Goal: Task Accomplishment & Management: Complete application form

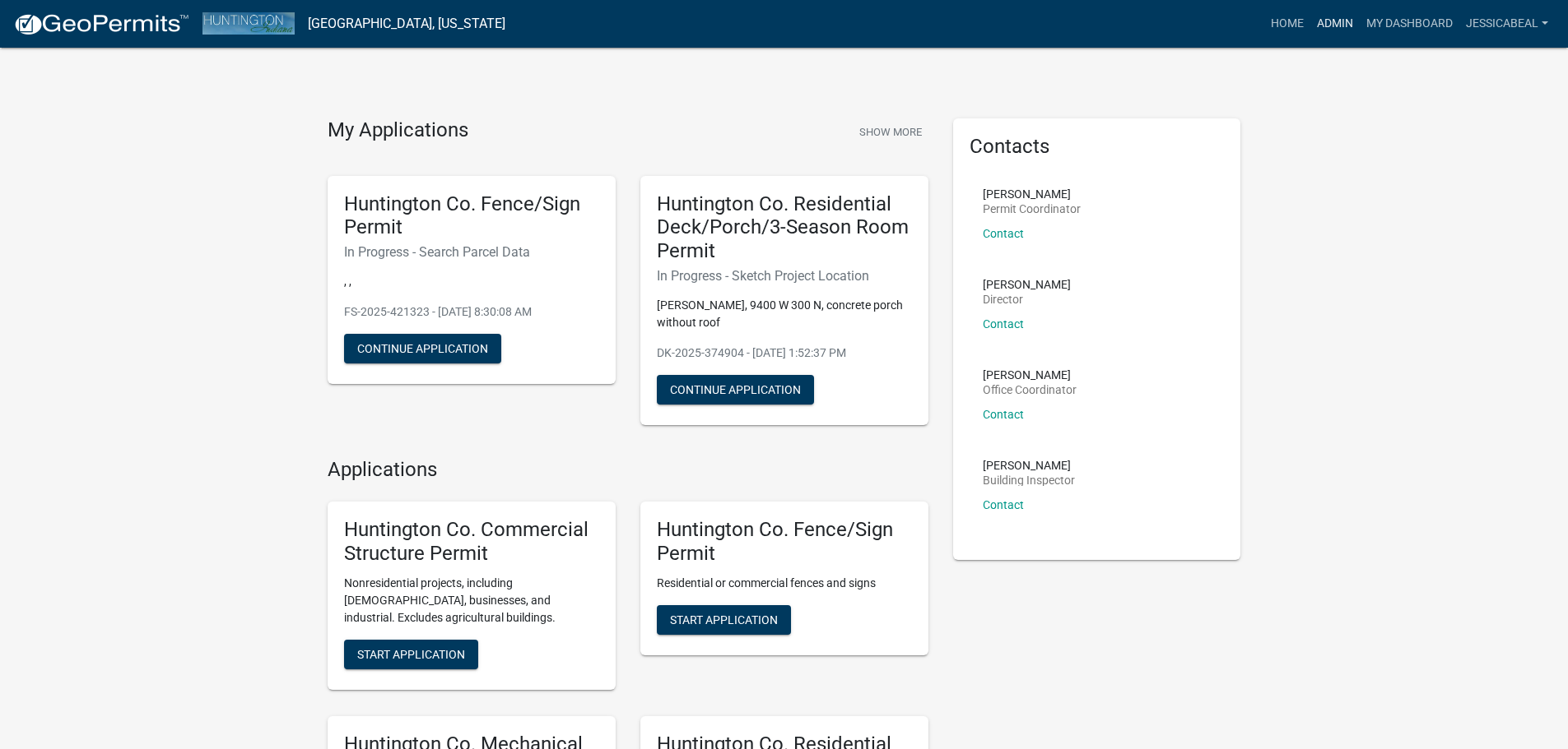
click at [1327, 16] on link "Admin" at bounding box center [1335, 23] width 50 height 31
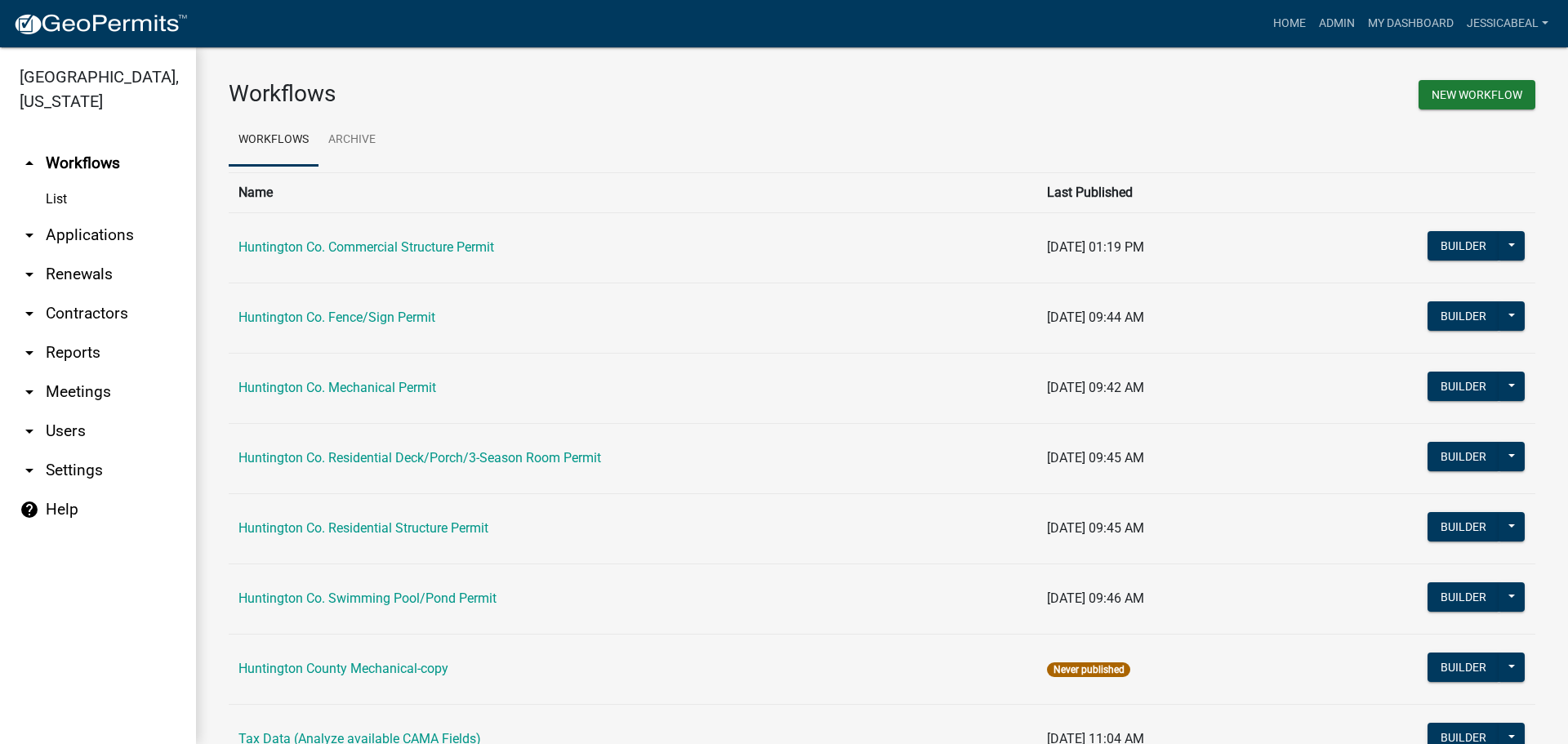
click at [73, 231] on link "arrow_drop_down Applications" at bounding box center [97, 234] width 196 height 40
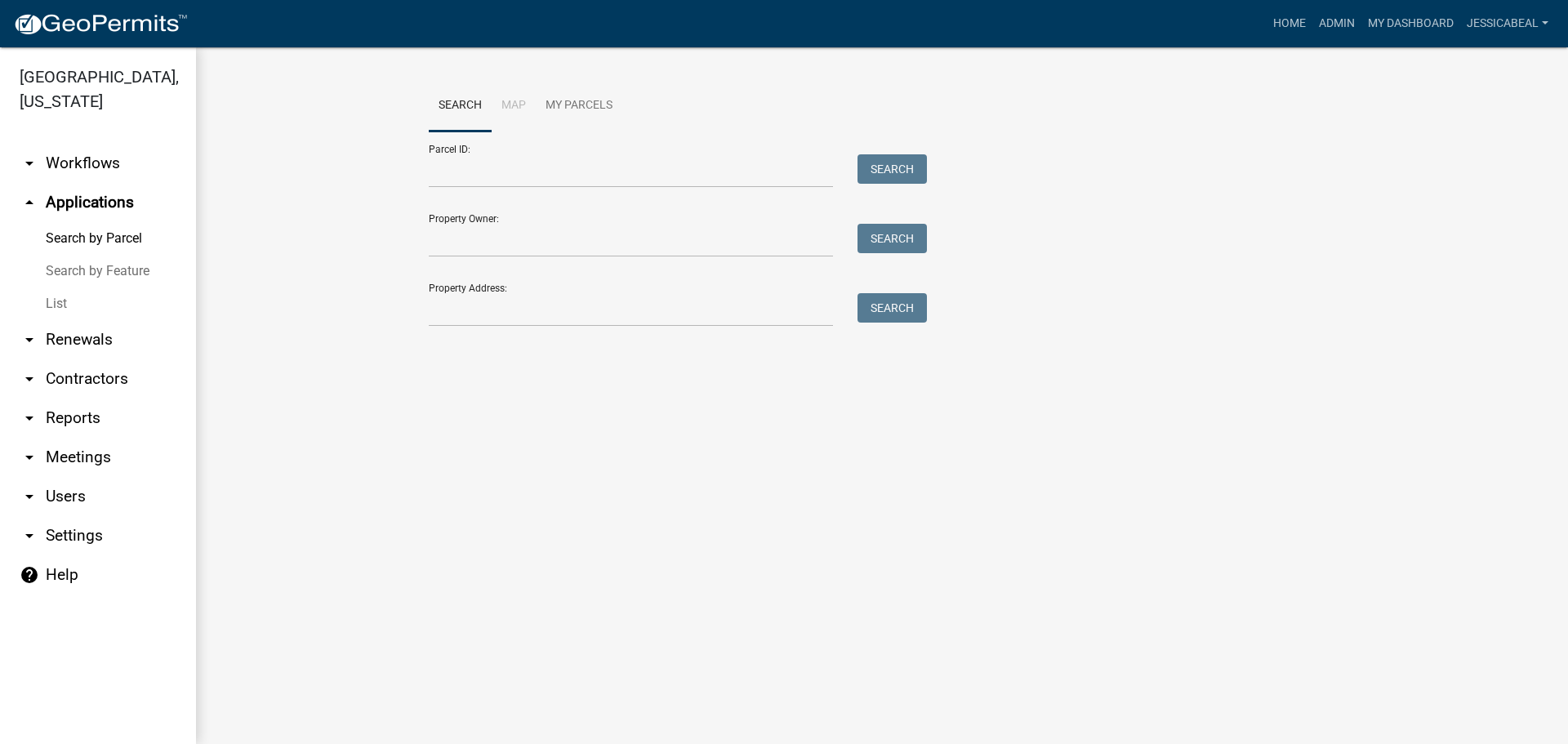
click at [57, 296] on link "List" at bounding box center [97, 304] width 196 height 33
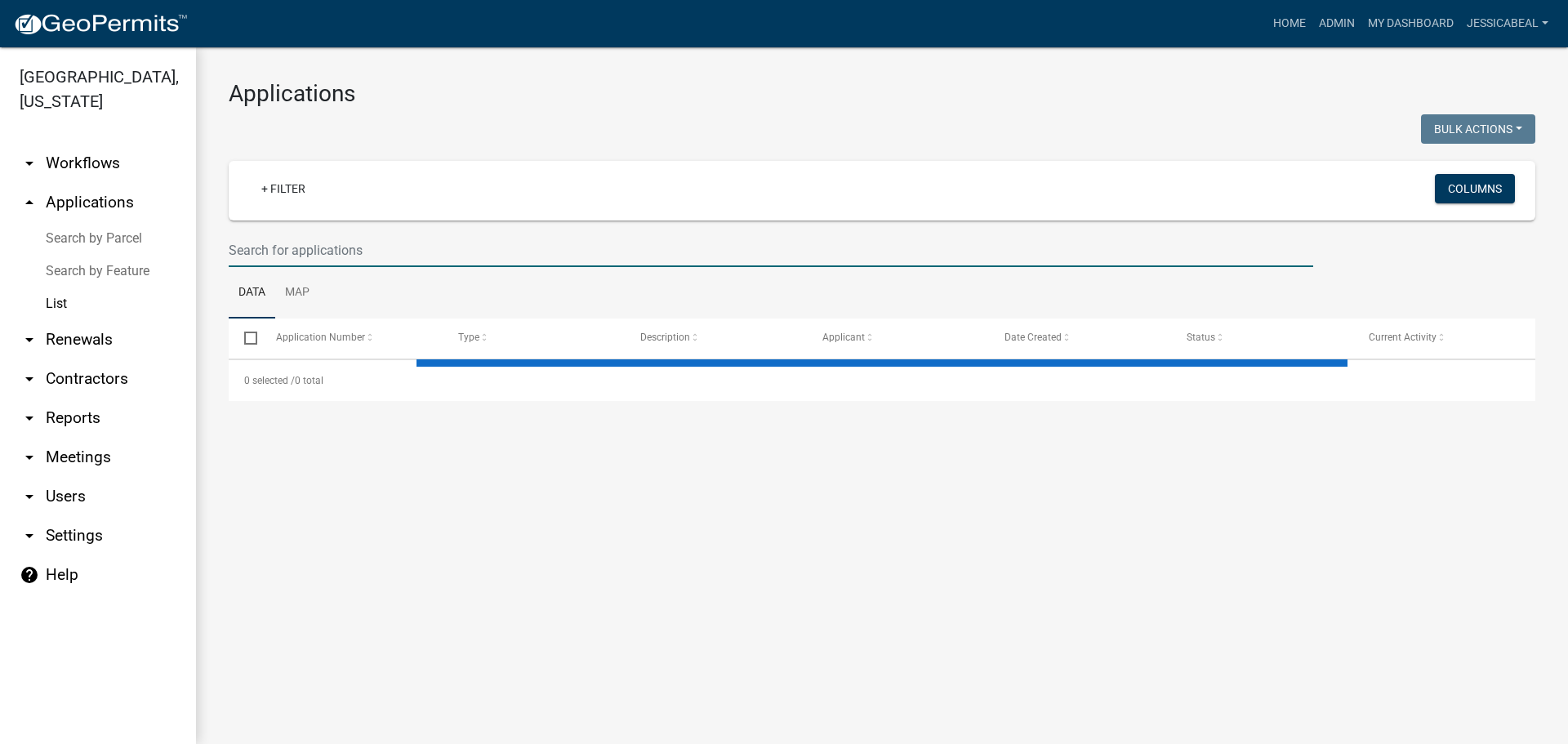
click at [294, 254] on input "text" at bounding box center [771, 250] width 1085 height 34
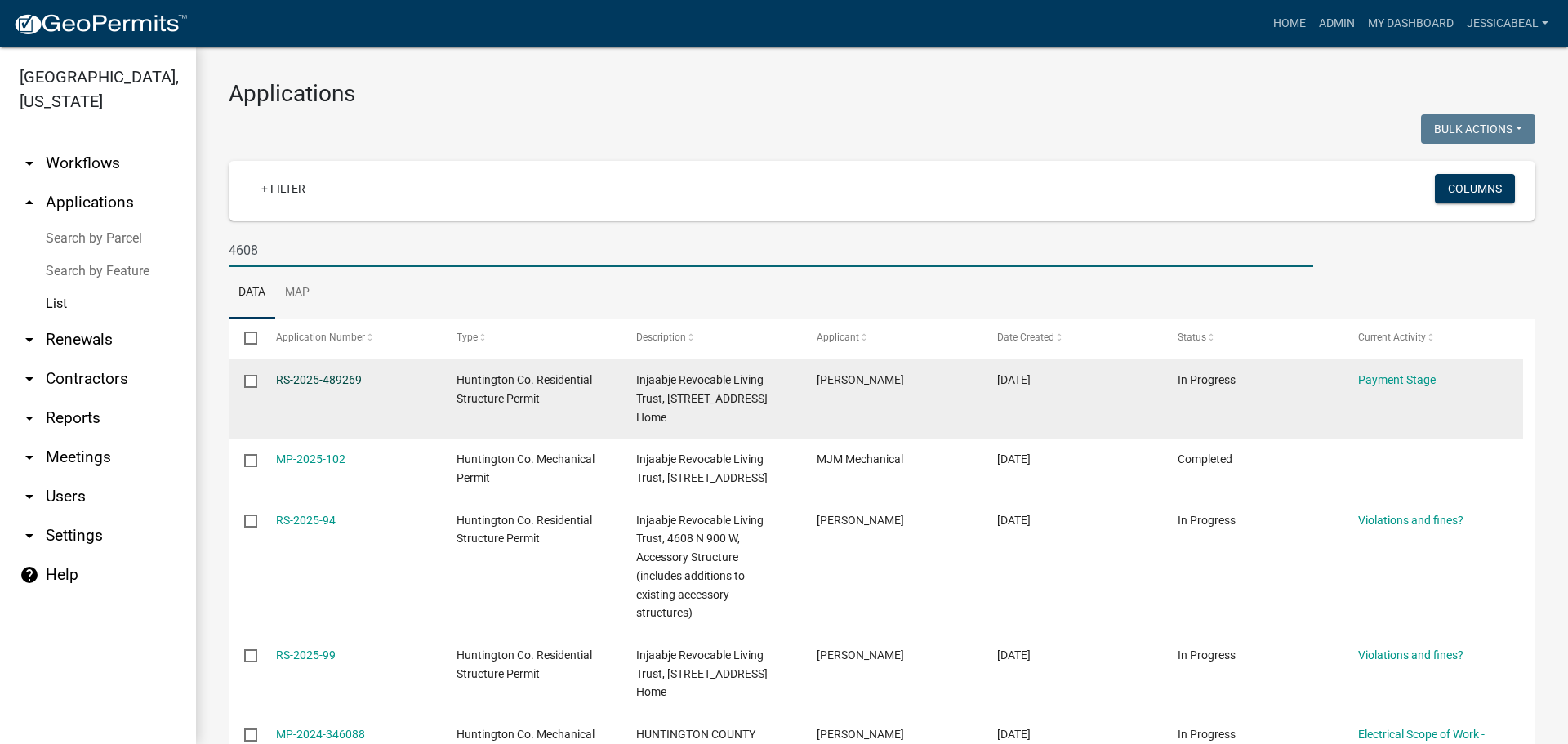
type input "4608"
click at [291, 373] on link "RS-2025-489269" at bounding box center [318, 380] width 86 height 14
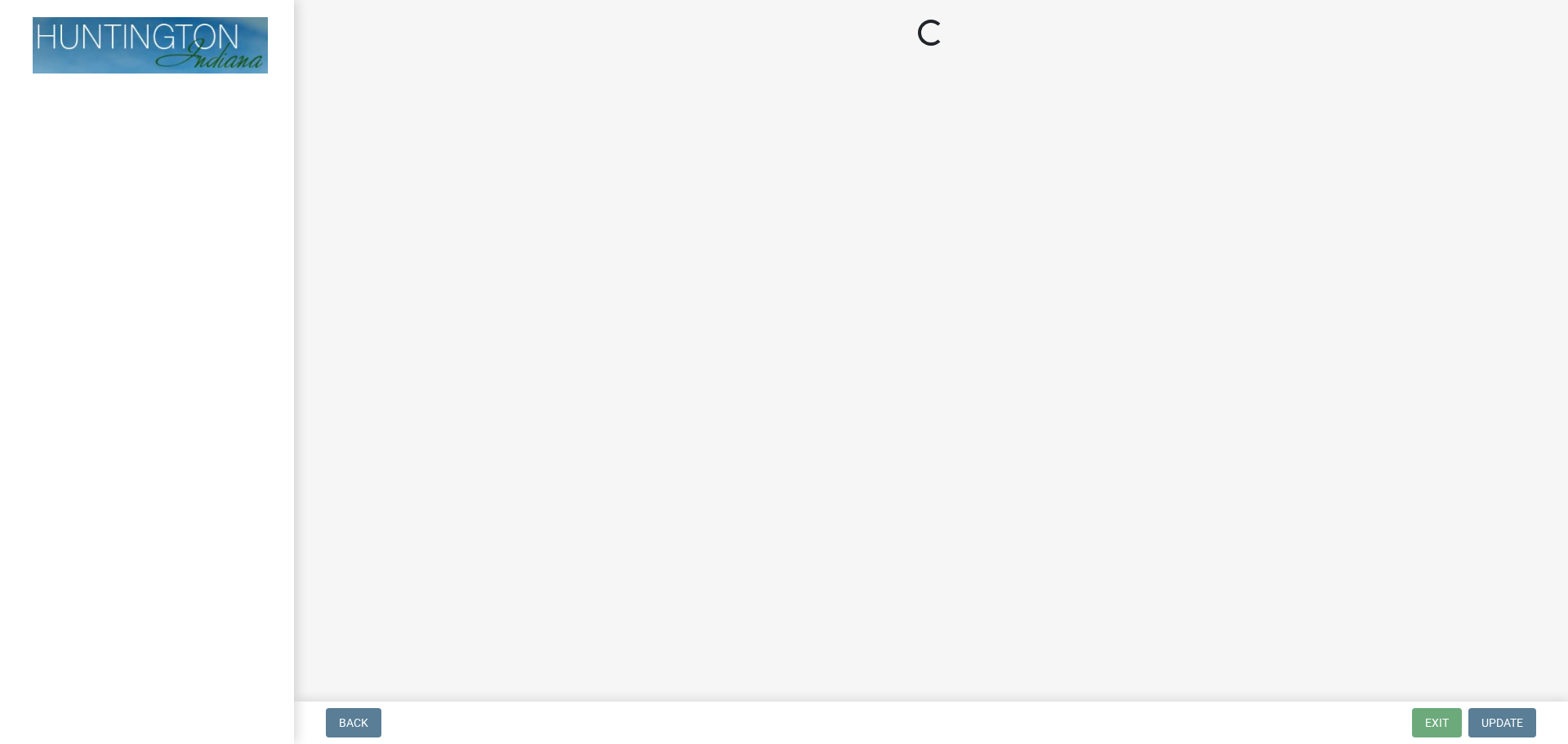
select select "3: 3"
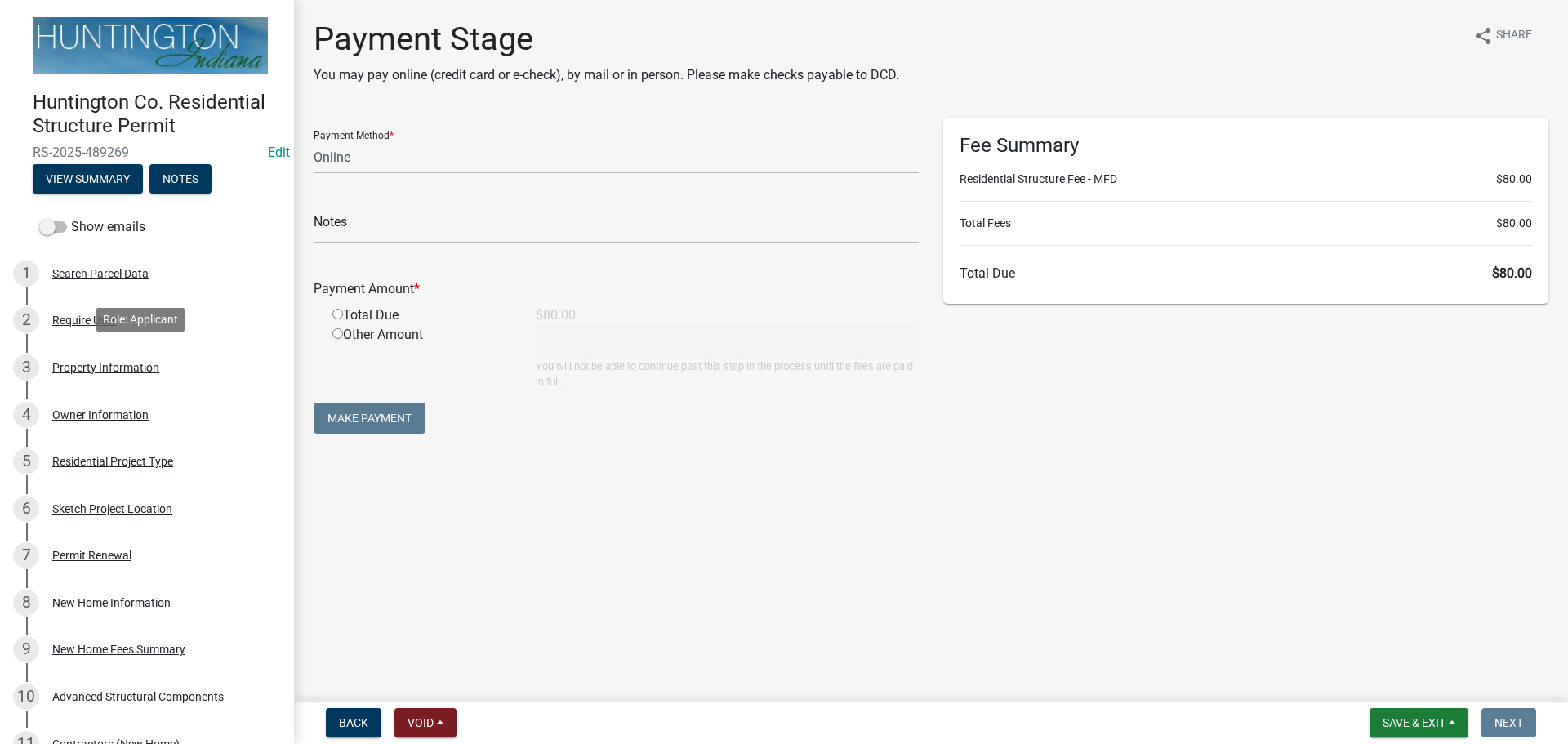
click at [100, 362] on div "Property Information" at bounding box center [105, 368] width 107 height 12
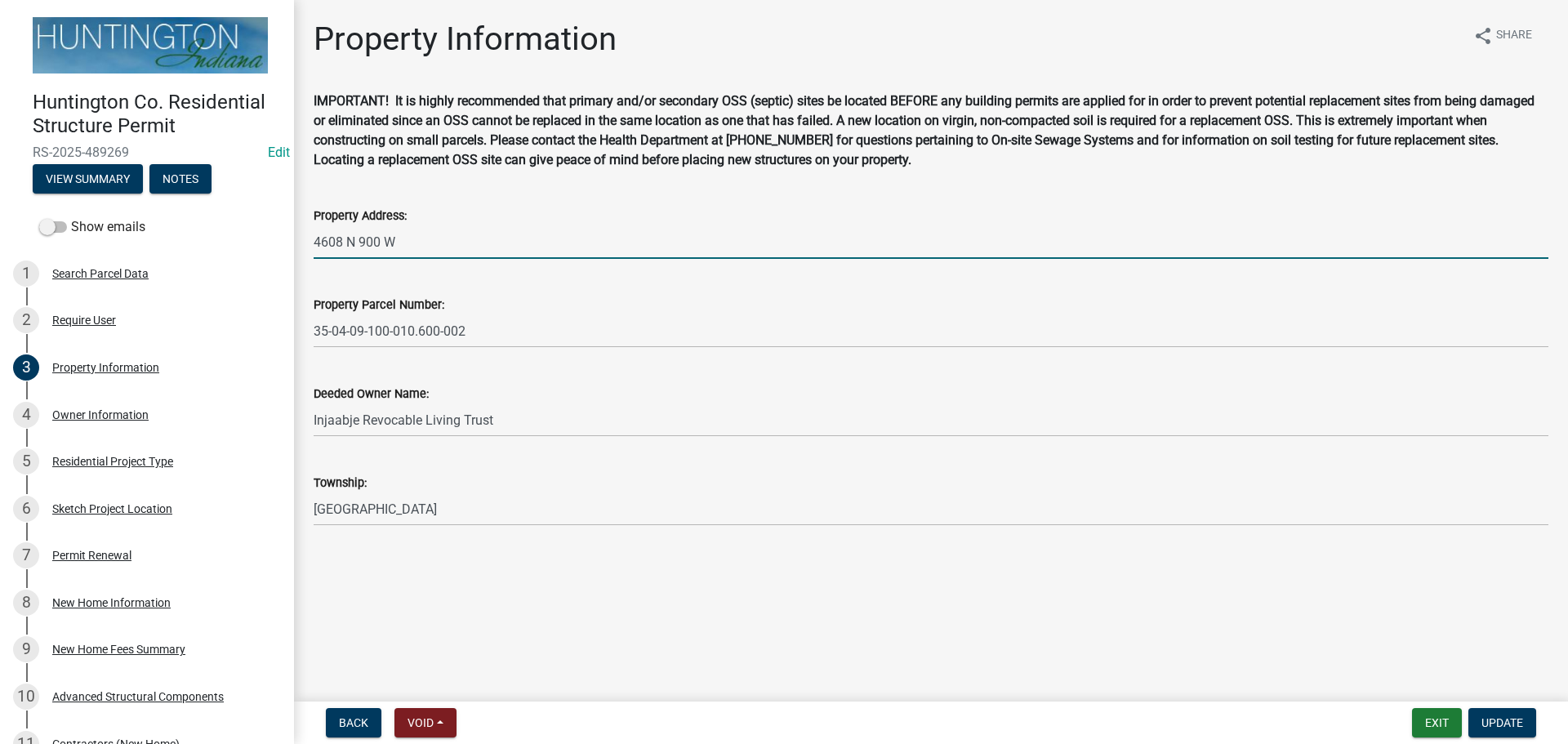
click at [340, 242] on input "4608 N 900 W" at bounding box center [931, 242] width 1235 height 34
type input "4604 N 900 W"
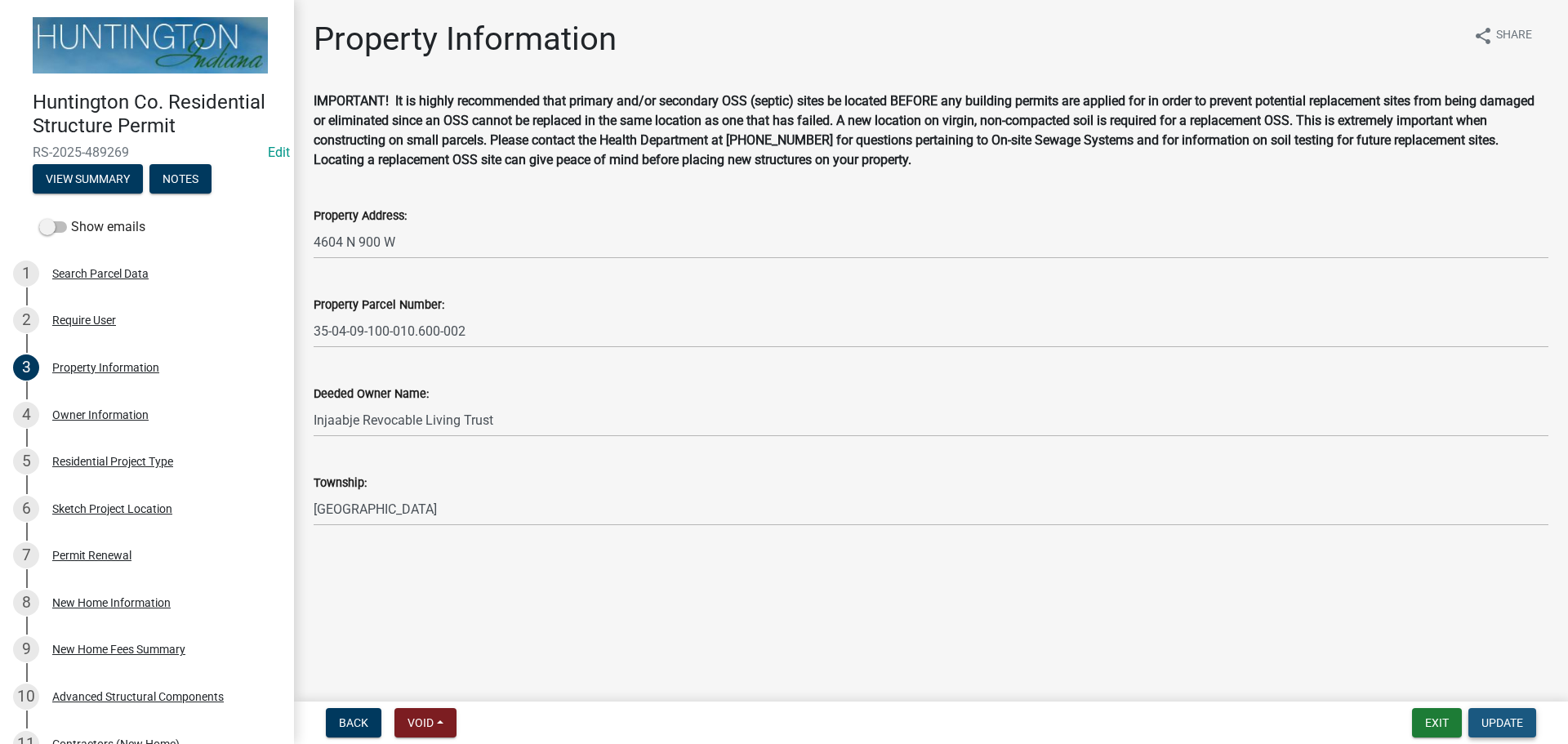
click at [1490, 711] on button "Update" at bounding box center [1502, 723] width 68 height 29
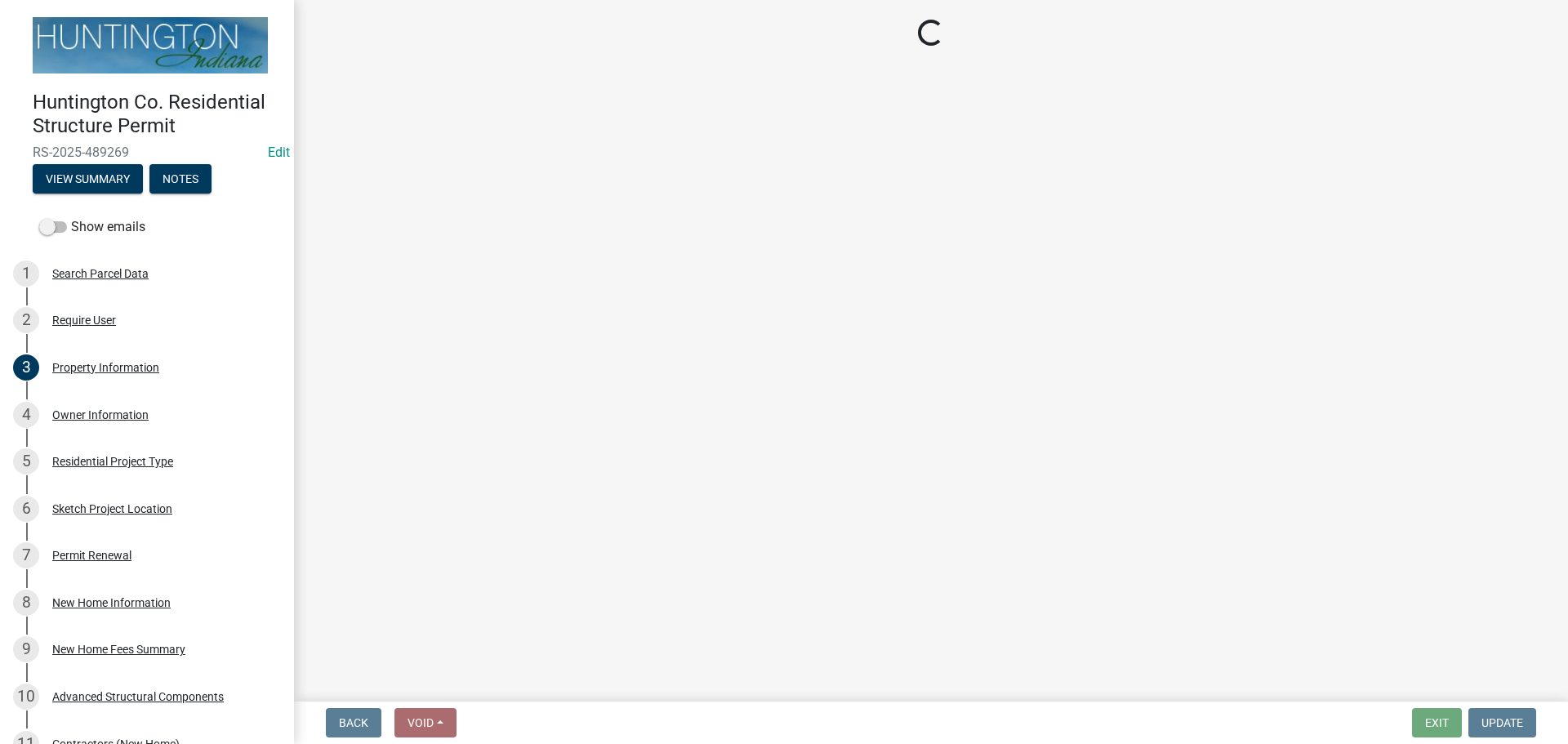
select select "3: 3"
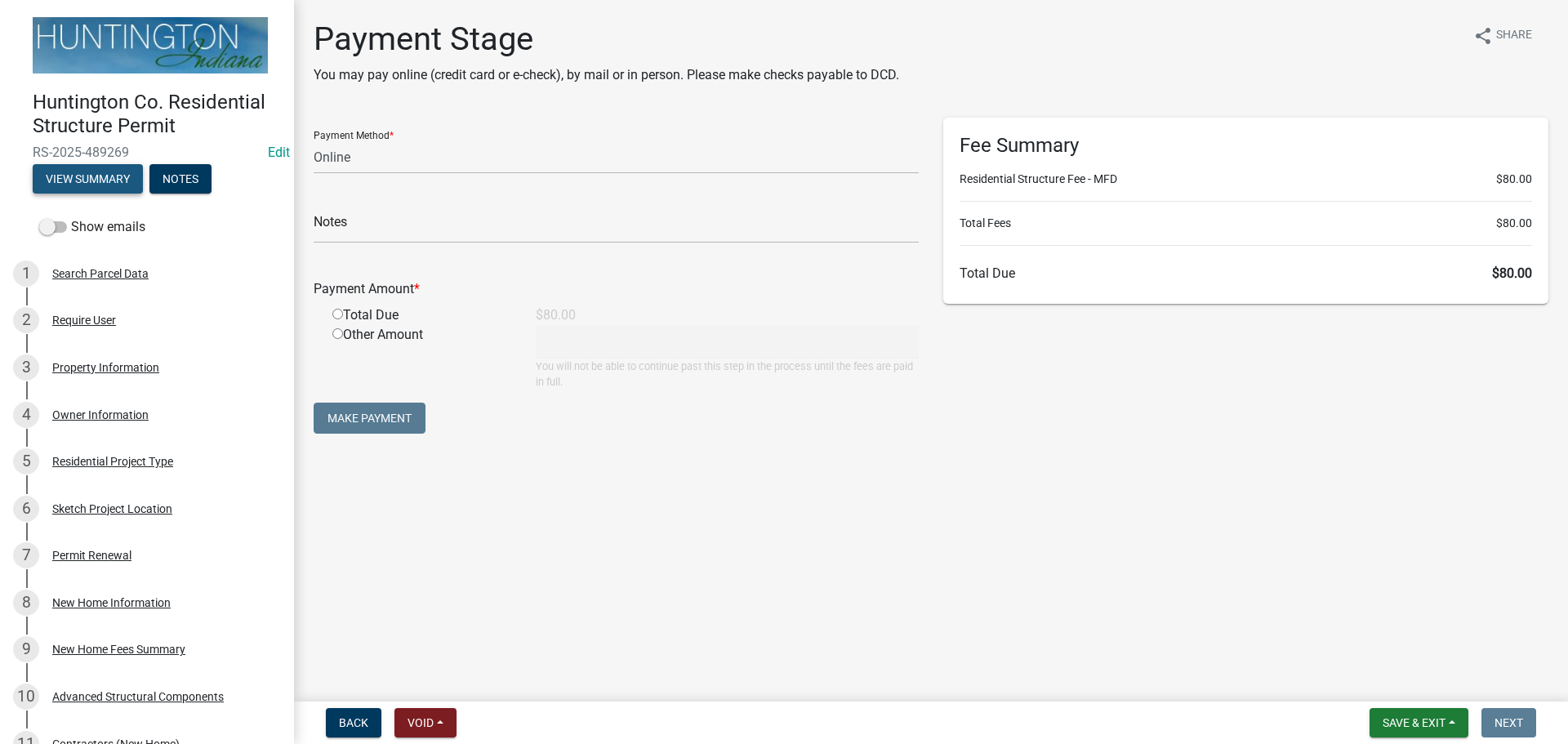
click at [90, 171] on button "View Summary" at bounding box center [88, 179] width 110 height 29
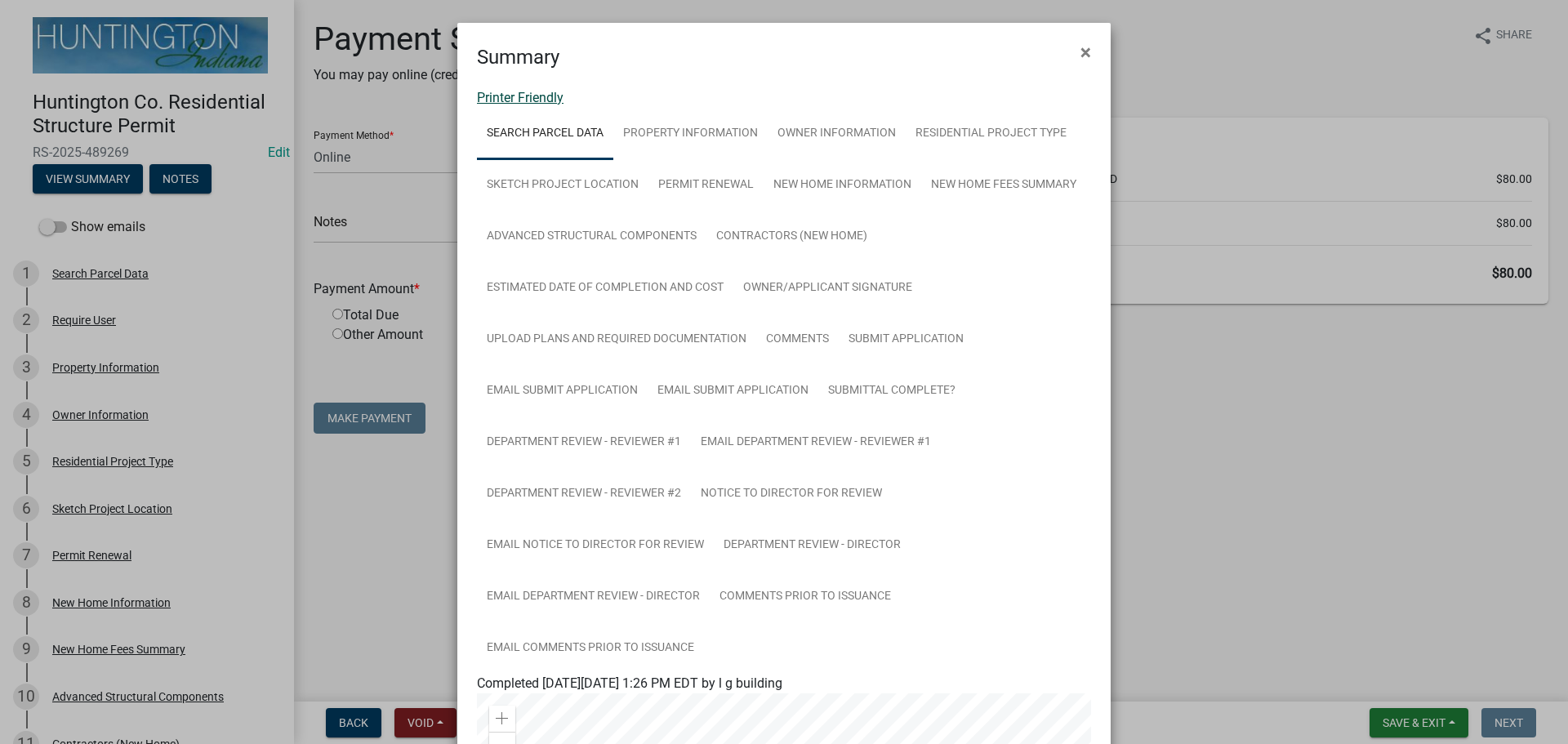
click at [516, 94] on link "Printer Friendly" at bounding box center [520, 97] width 87 height 15
